Goal: Communication & Community: Answer question/provide support

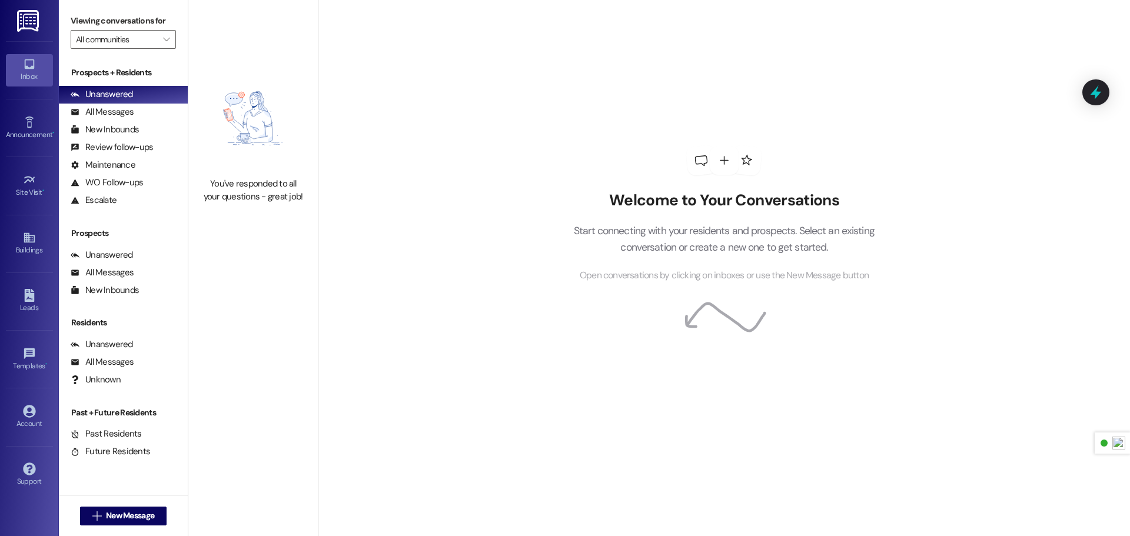
click at [39, 17] on img at bounding box center [29, 21] width 24 height 22
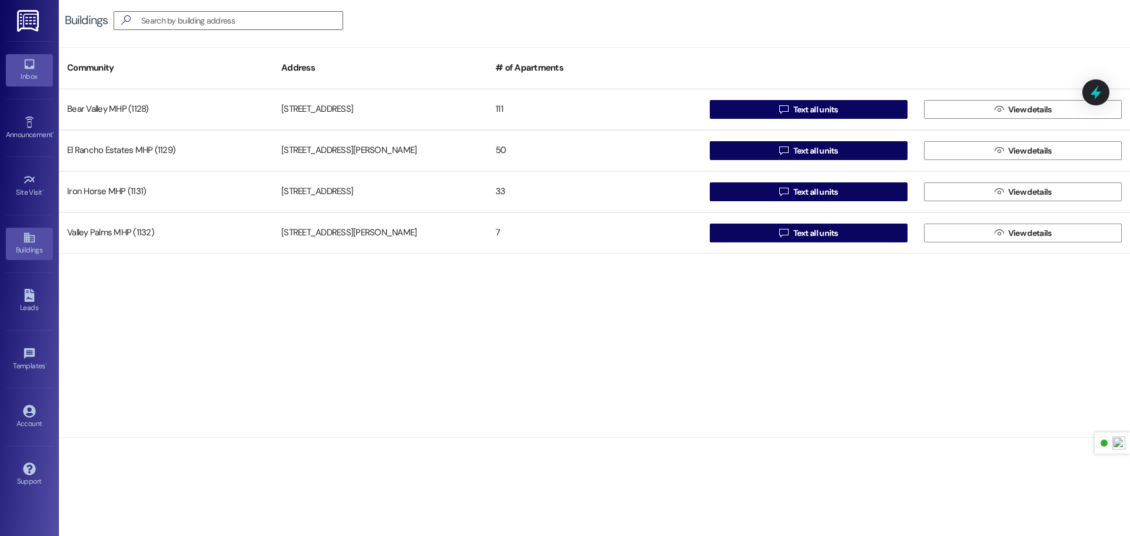
click at [38, 71] on div "Inbox" at bounding box center [29, 77] width 59 height 12
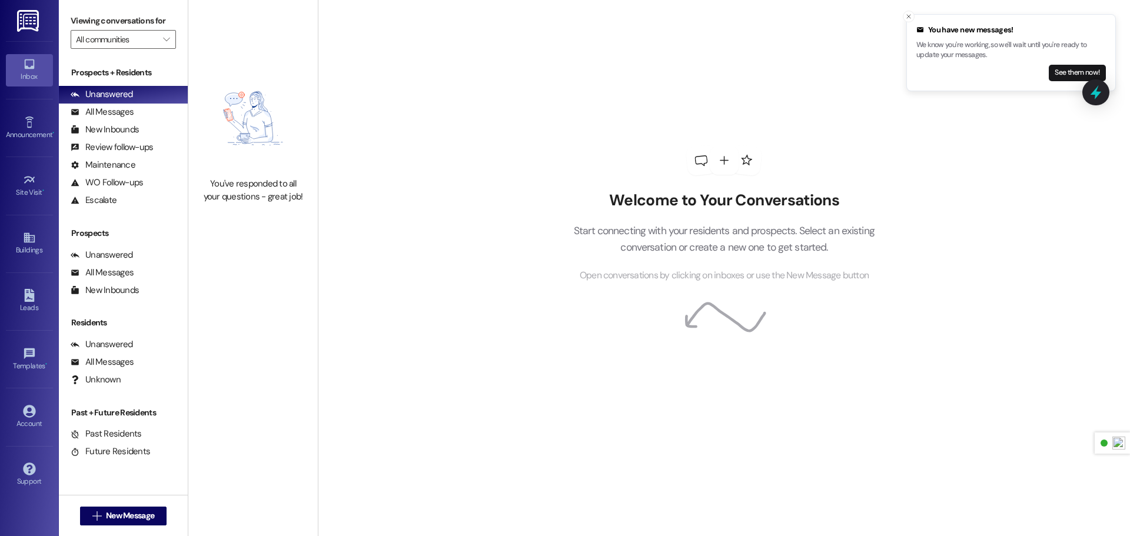
click at [951, 60] on div "You have new messages! We know you're working, so we'll wait until you're ready…" at bounding box center [1010, 52] width 189 height 57
click at [1058, 72] on button "See them now!" at bounding box center [1076, 73] width 57 height 16
click at [41, 23] on img at bounding box center [29, 21] width 24 height 22
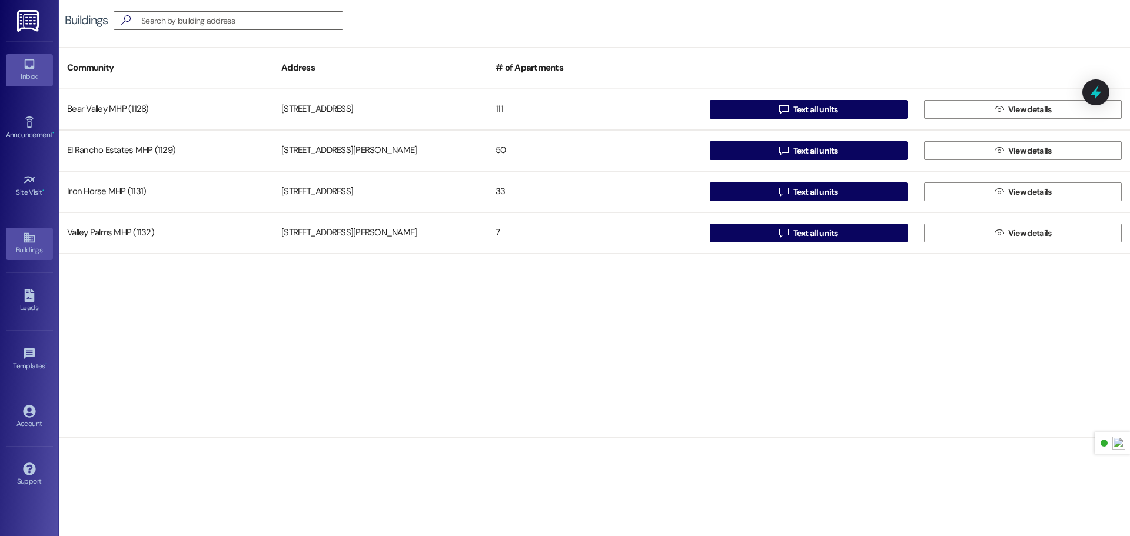
click at [27, 69] on icon at bounding box center [29, 64] width 10 height 10
